Goal: Task Accomplishment & Management: Complete application form

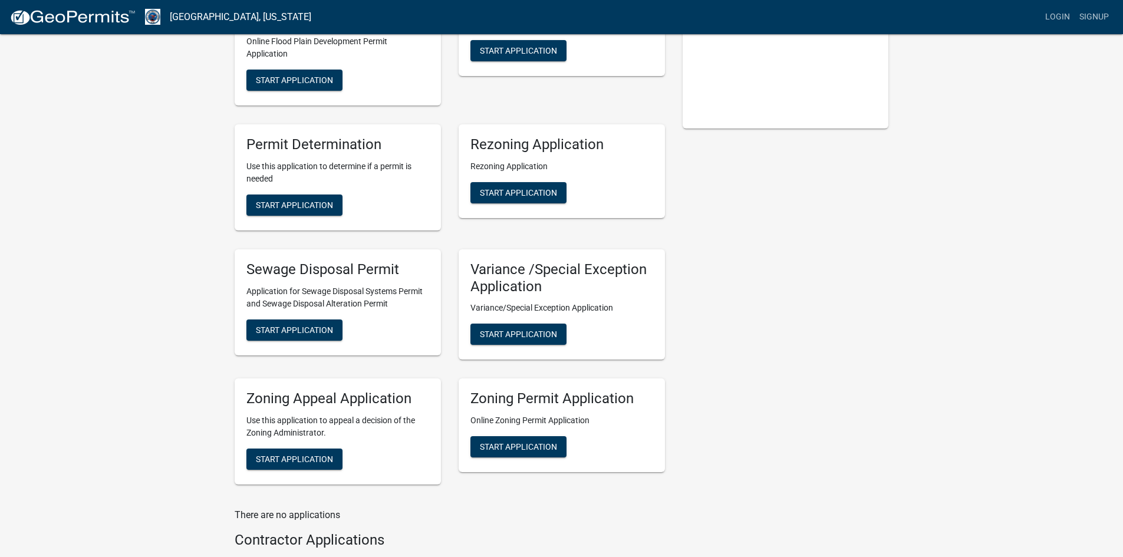
scroll to position [234, 0]
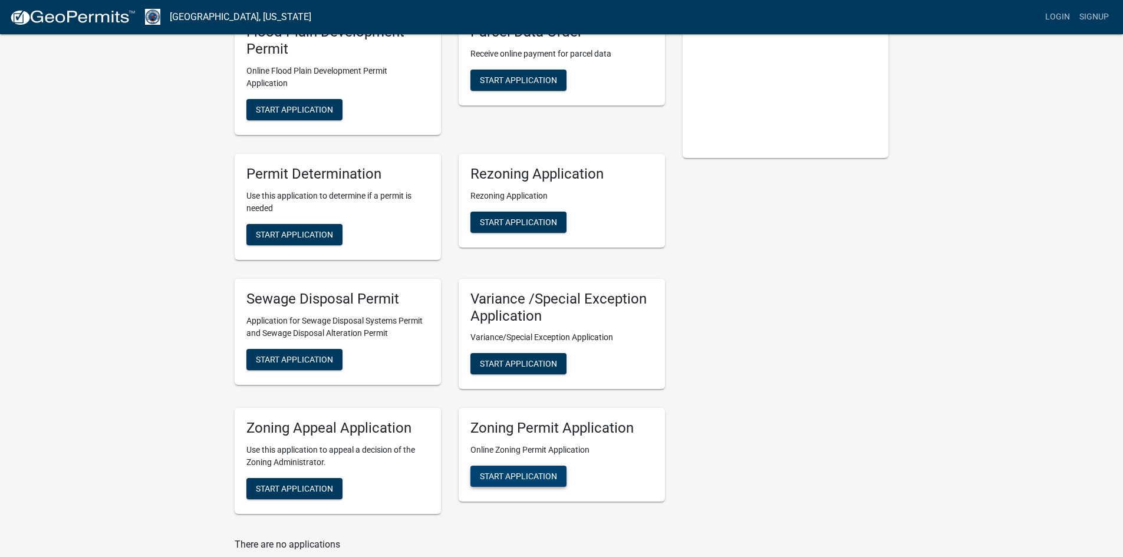
click at [500, 480] on span "Start Application" at bounding box center [518, 476] width 77 height 9
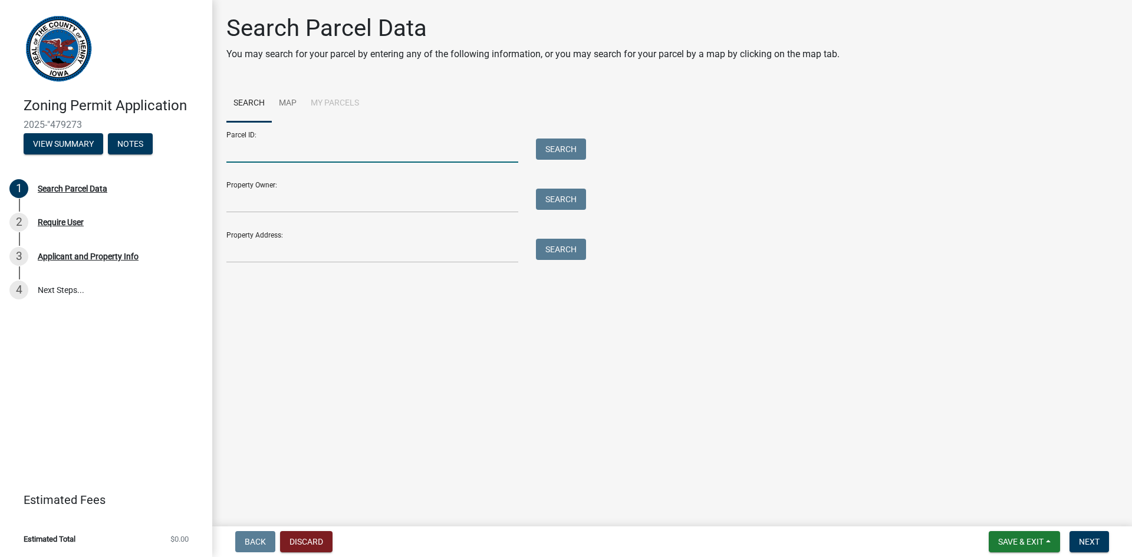
click at [272, 150] on input "Parcel ID:" at bounding box center [372, 151] width 292 height 24
paste input "070041330001200"
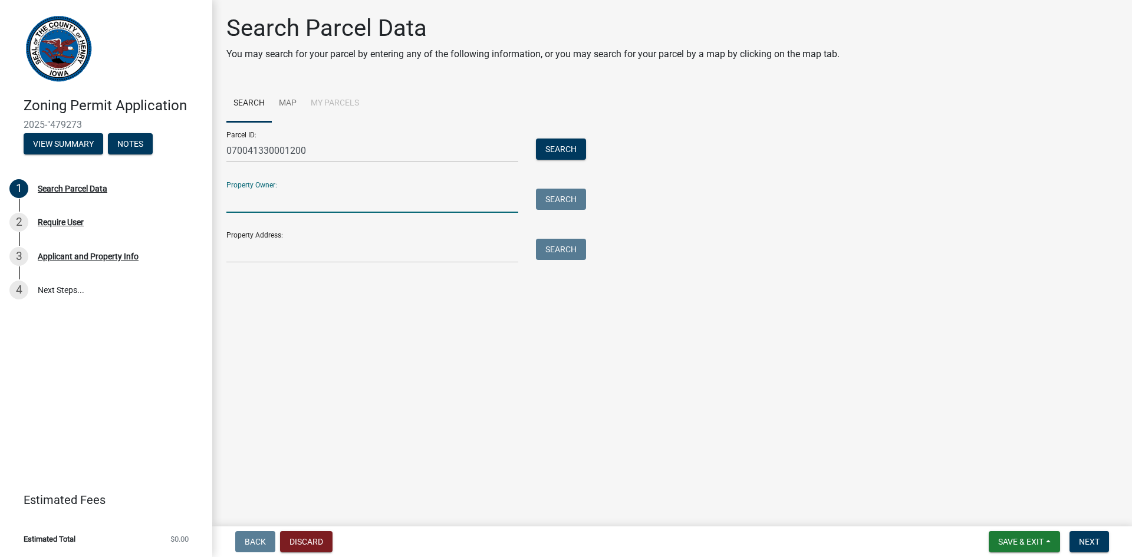
click at [293, 206] on input "Property Owner:" at bounding box center [372, 201] width 292 height 24
click at [548, 143] on button "Search" at bounding box center [561, 149] width 50 height 21
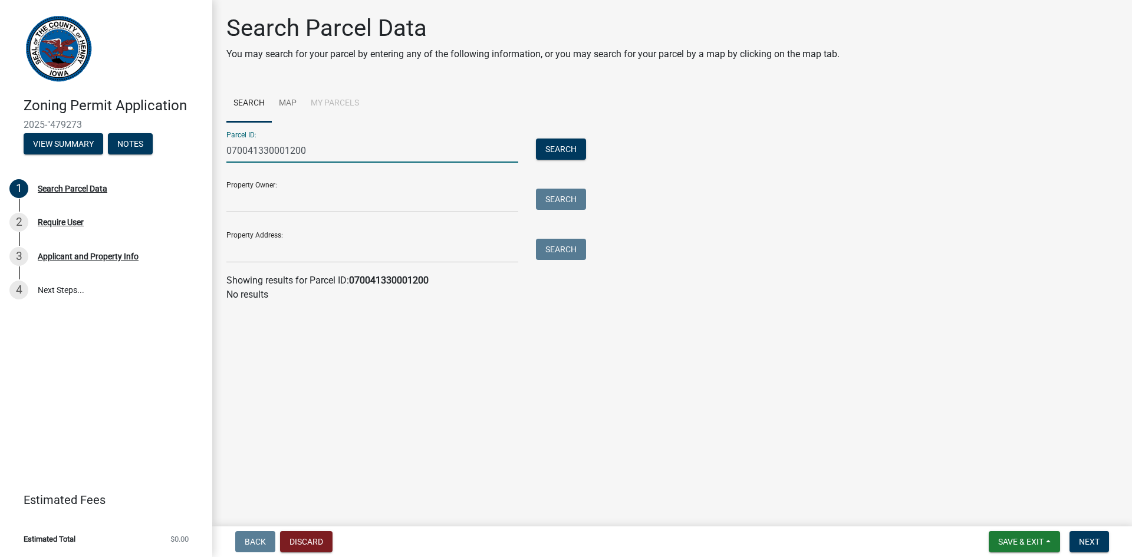
click at [243, 153] on input "070041330001200" at bounding box center [372, 151] width 292 height 24
type input "070041330001200"
click at [543, 148] on button "Search" at bounding box center [561, 149] width 50 height 21
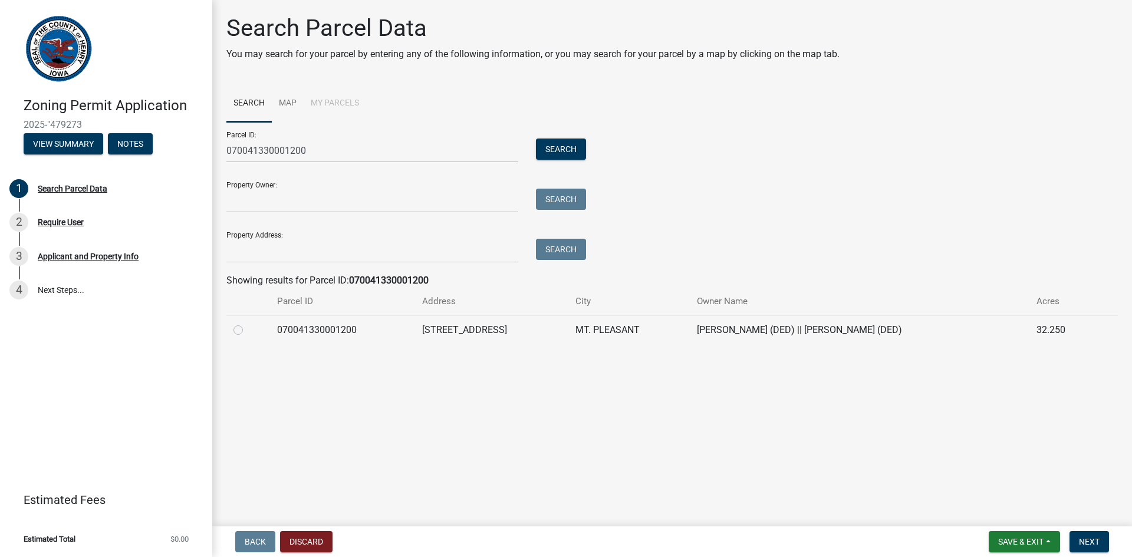
click at [248, 323] on label at bounding box center [248, 323] width 0 height 0
click at [248, 330] on input "radio" at bounding box center [252, 327] width 8 height 8
radio input "true"
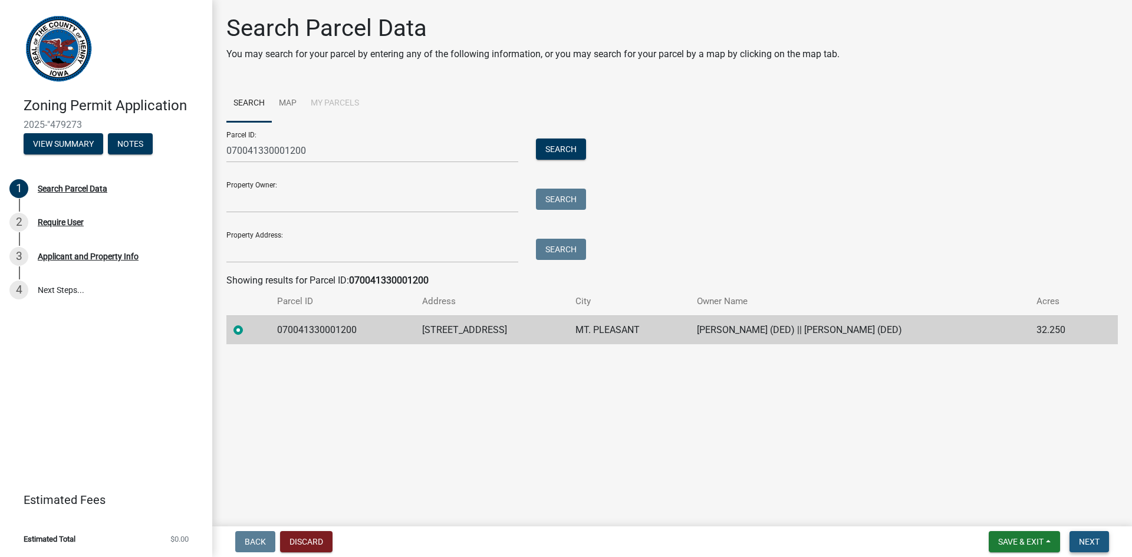
click at [1090, 544] on span "Next" at bounding box center [1089, 541] width 21 height 9
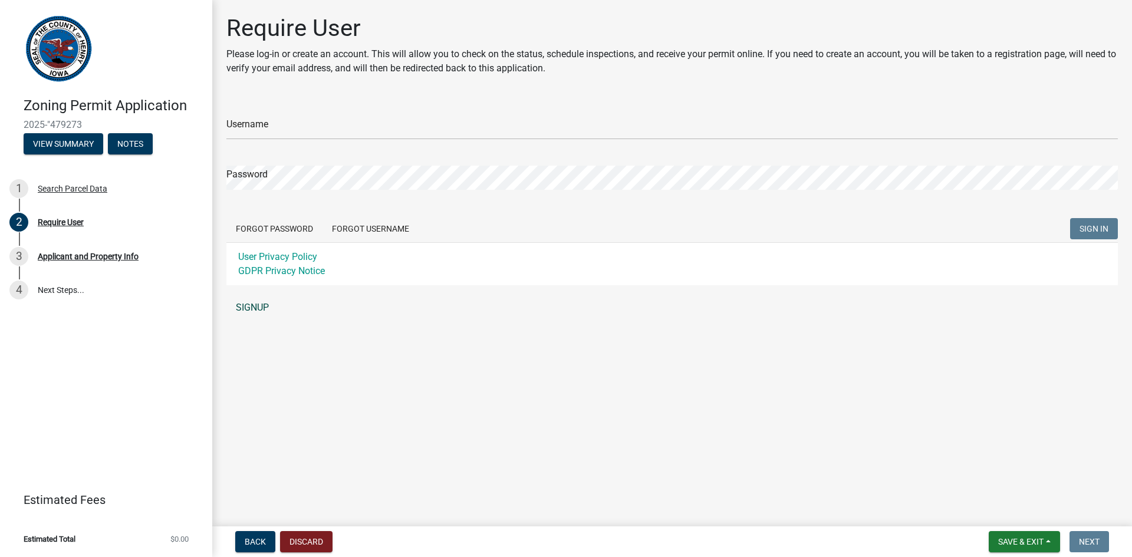
click at [252, 308] on link "SIGNUP" at bounding box center [672, 308] width 892 height 24
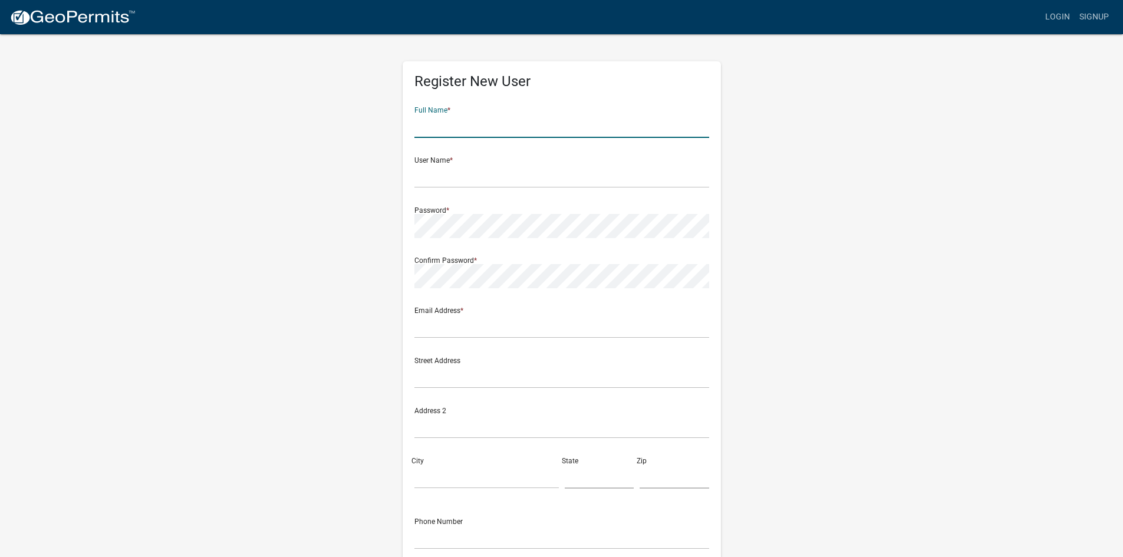
click at [443, 133] on input "text" at bounding box center [562, 126] width 295 height 24
type input "[PERSON_NAME]"
click at [442, 176] on input "text" at bounding box center [562, 176] width 295 height 24
type input "b"
